Goal: Task Accomplishment & Management: Use online tool/utility

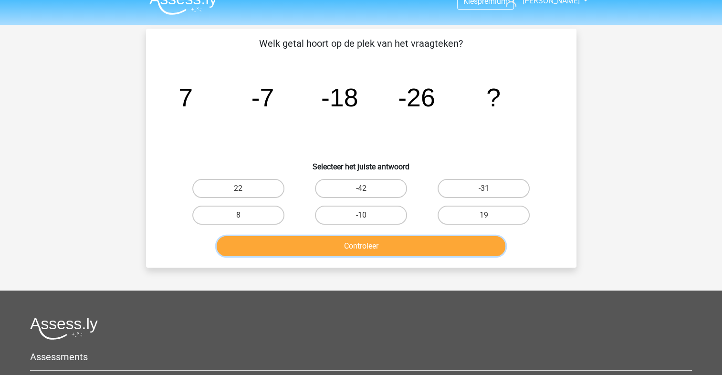
scroll to position [15, 0]
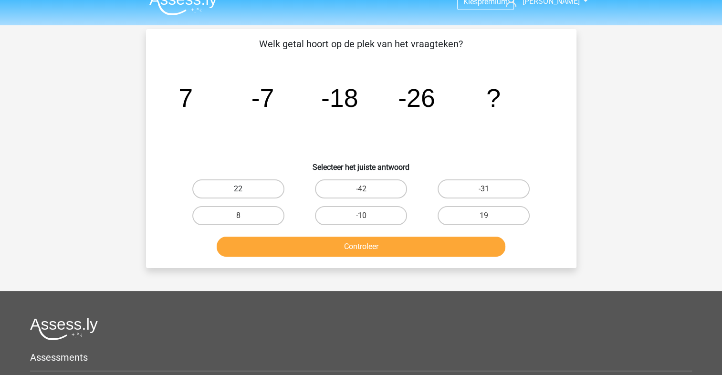
click at [245, 187] on label "22" at bounding box center [238, 188] width 92 height 19
click at [244, 189] on input "22" at bounding box center [241, 192] width 6 height 6
radio input "true"
click at [462, 187] on label "-31" at bounding box center [483, 188] width 92 height 19
click at [484, 189] on input "-31" at bounding box center [487, 192] width 6 height 6
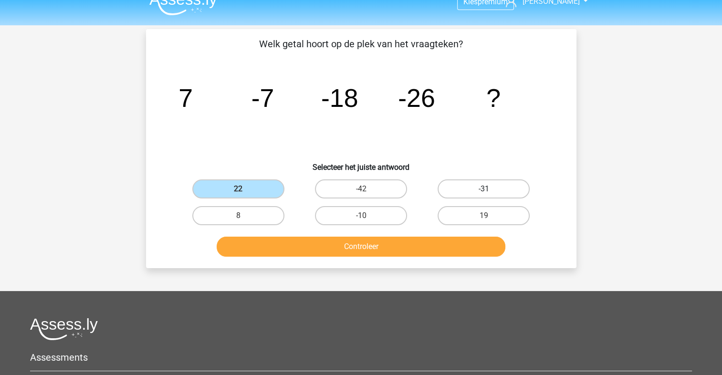
radio input "true"
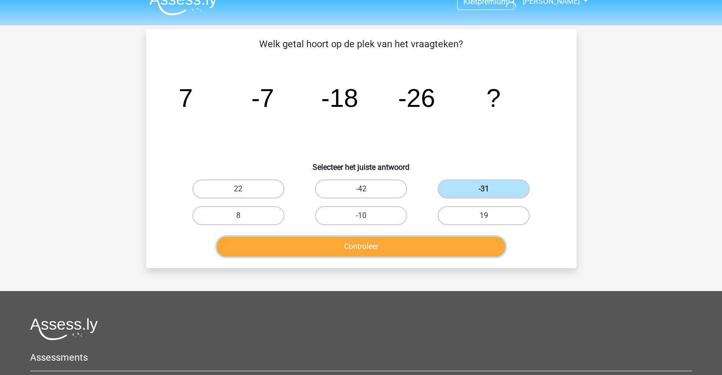
click at [389, 246] on button "Controleer" at bounding box center [361, 247] width 289 height 20
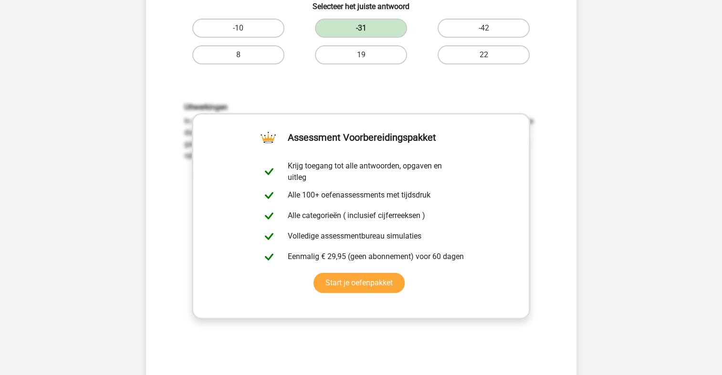
scroll to position [313, 0]
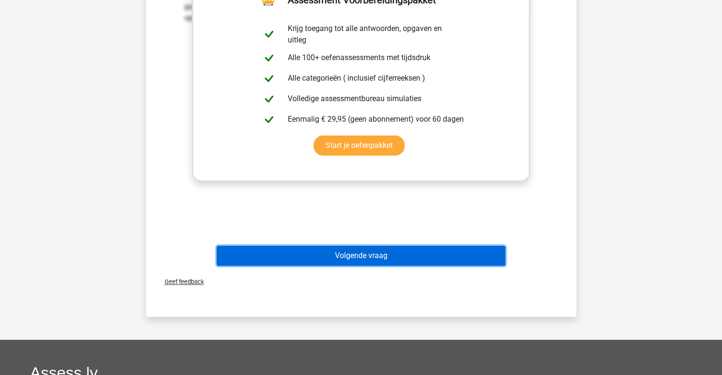
click at [376, 255] on button "Volgende vraag" at bounding box center [361, 256] width 289 height 20
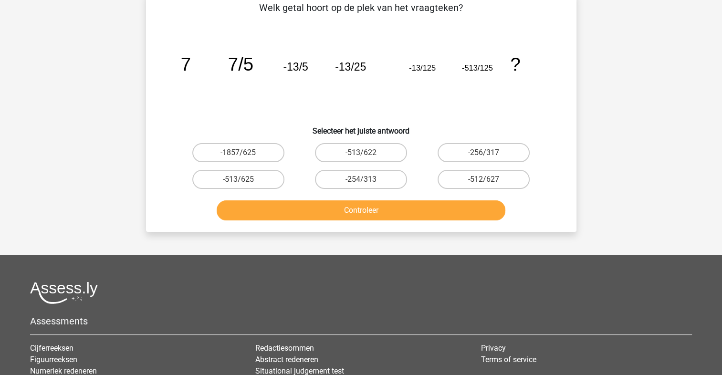
scroll to position [44, 0]
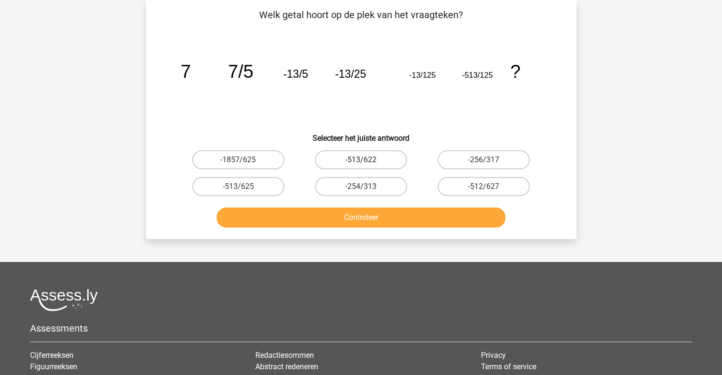
click at [336, 158] on label "-513/622" at bounding box center [361, 159] width 92 height 19
click at [361, 160] on input "-513/622" at bounding box center [364, 163] width 6 height 6
radio input "true"
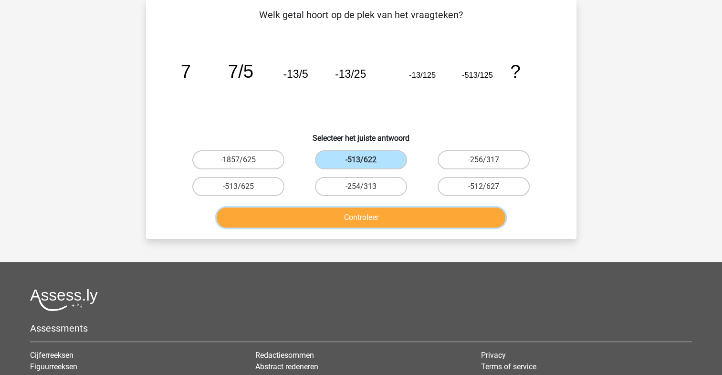
click at [412, 217] on button "Controleer" at bounding box center [361, 218] width 289 height 20
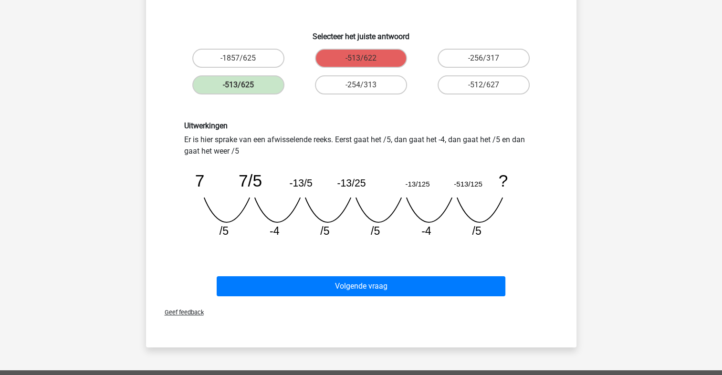
scroll to position [148, 0]
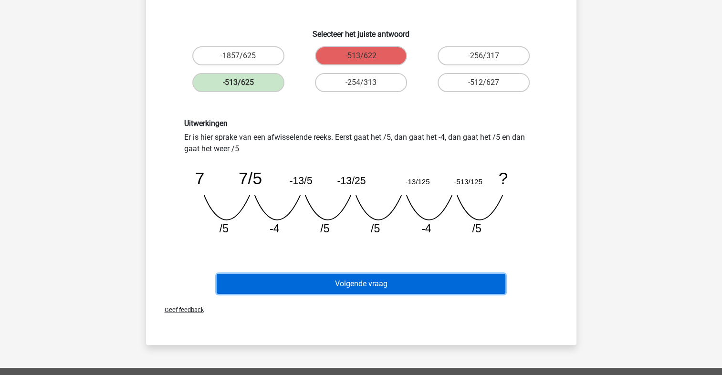
click at [450, 284] on button "Volgende vraag" at bounding box center [361, 284] width 289 height 20
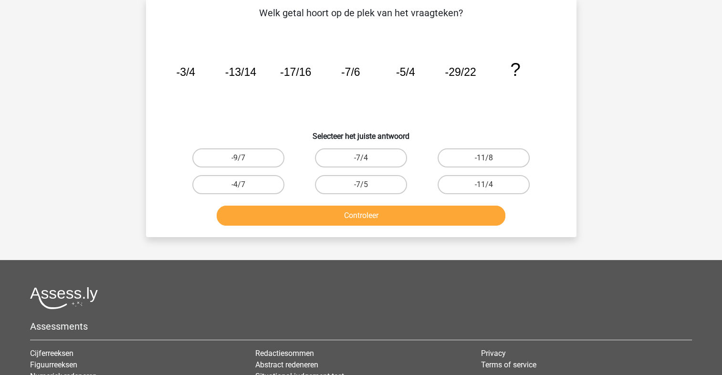
scroll to position [44, 0]
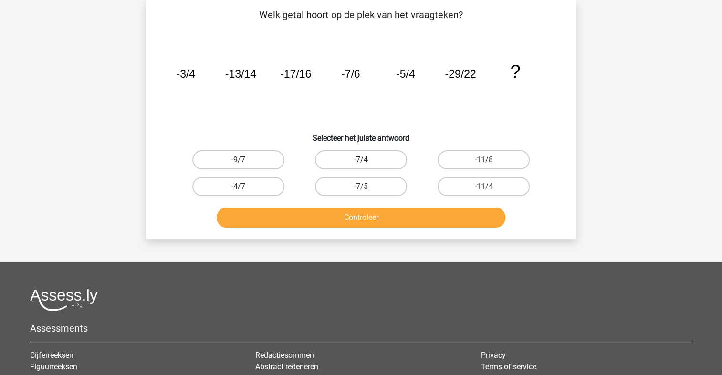
click at [373, 160] on label "-7/4" at bounding box center [361, 159] width 92 height 19
click at [367, 160] on input "-7/4" at bounding box center [364, 163] width 6 height 6
radio input "true"
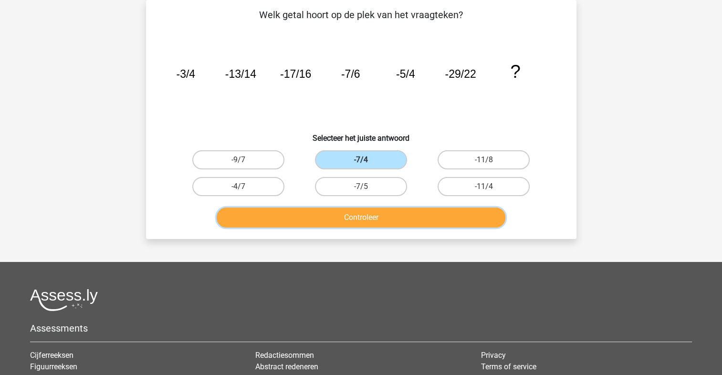
click at [372, 217] on button "Controleer" at bounding box center [361, 218] width 289 height 20
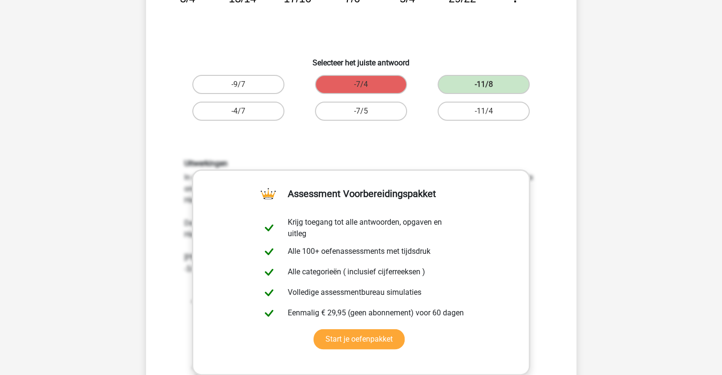
scroll to position [0, 0]
